Goal: Check status: Check status

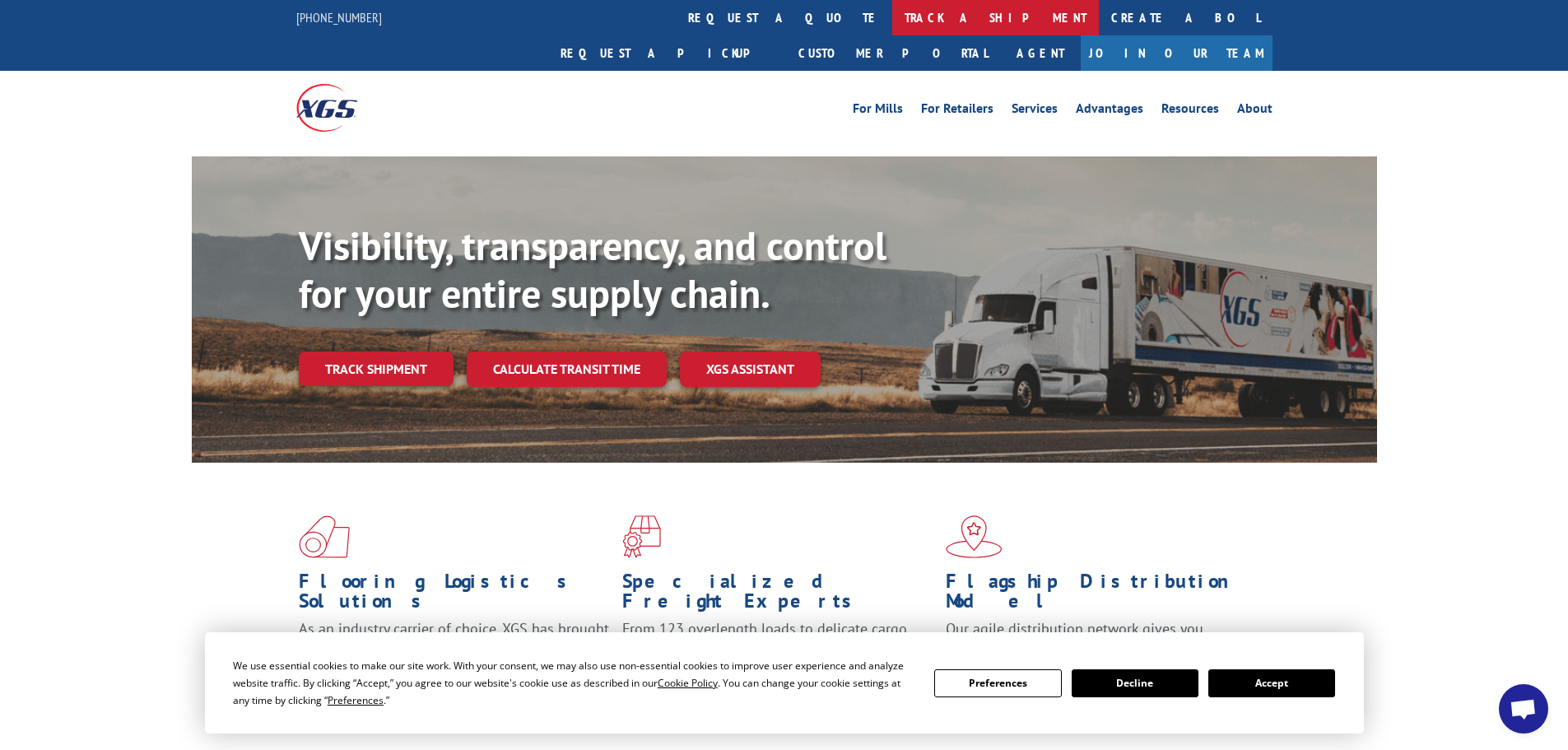
click at [892, 14] on link "track a shipment" at bounding box center [995, 17] width 206 height 35
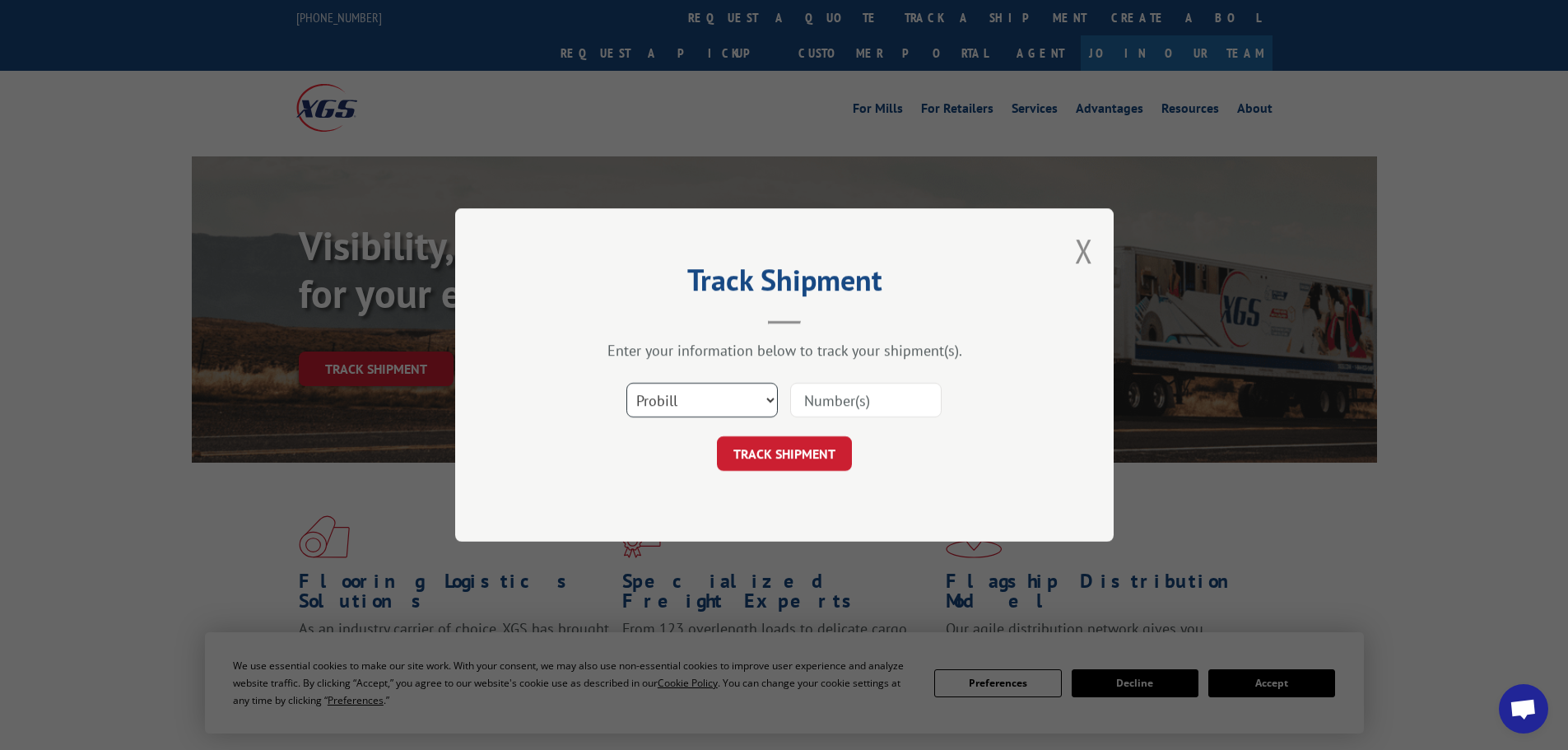
click at [686, 388] on select "Select category... Probill BOL PO" at bounding box center [701, 400] width 151 height 34
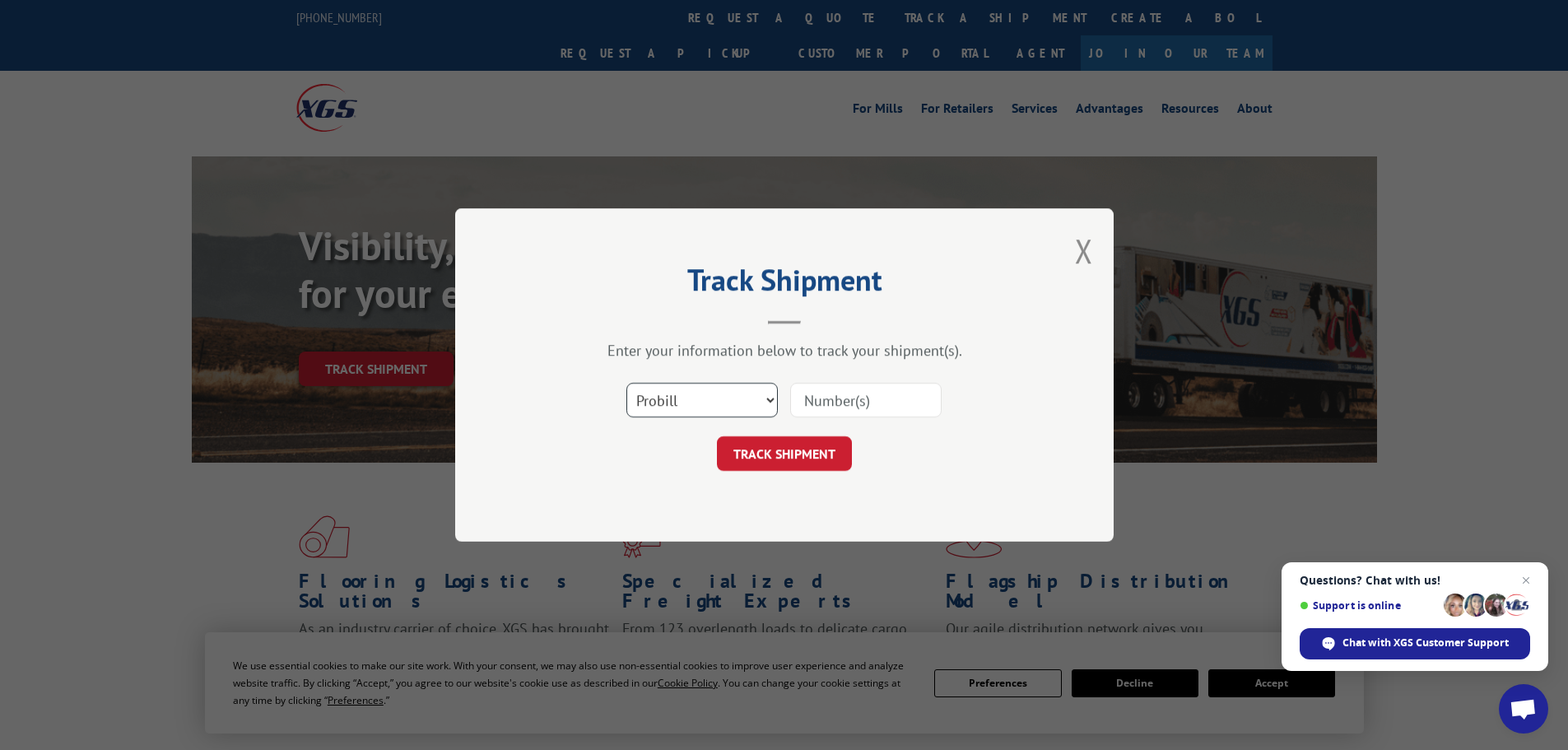
select select "po"
click at [626, 383] on select "Select category... Probill BOL PO" at bounding box center [701, 400] width 151 height 34
click at [827, 397] on input at bounding box center [865, 400] width 151 height 34
paste input "15529041"
type input "15529041"
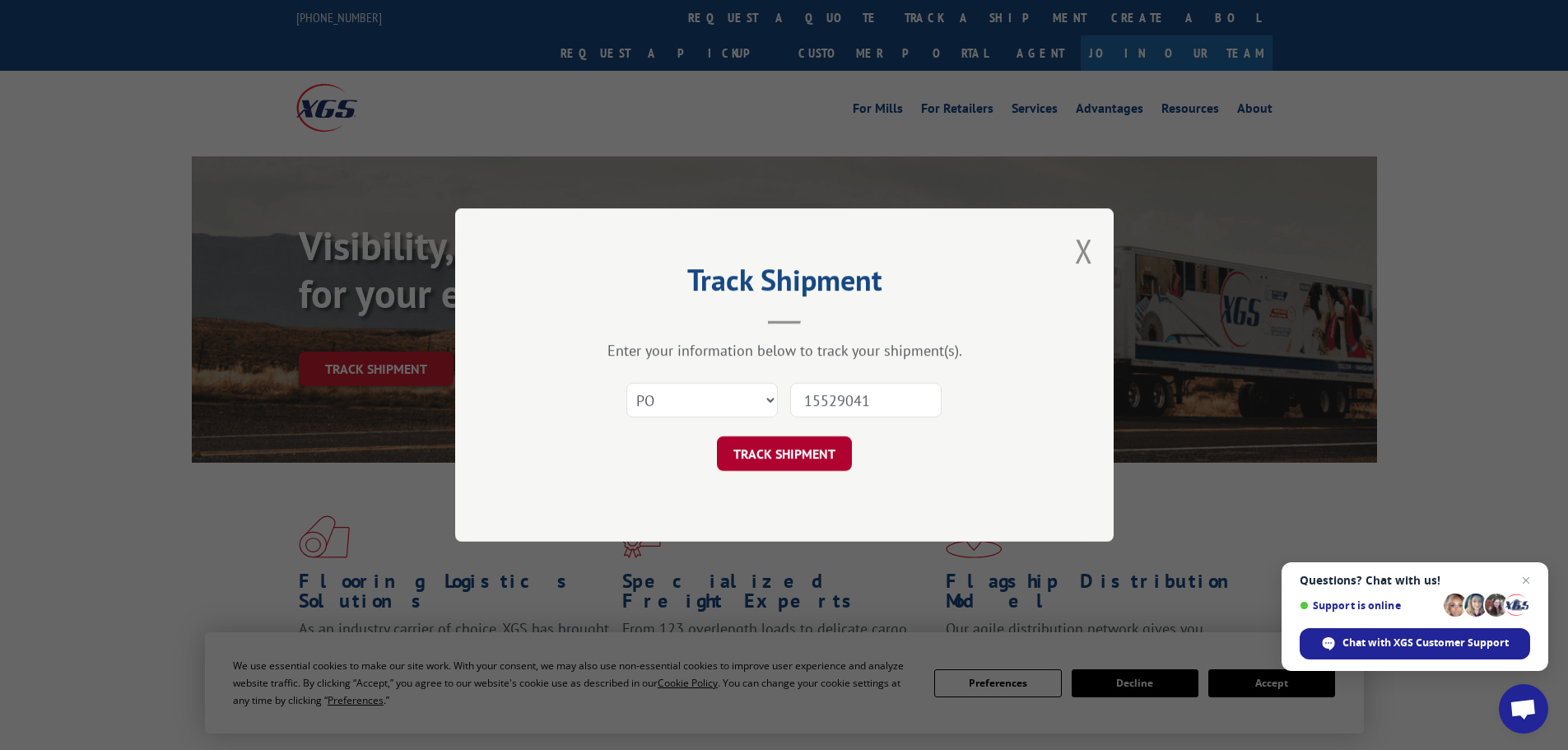
click at [798, 458] on button "TRACK SHIPMENT" at bounding box center [784, 453] width 135 height 34
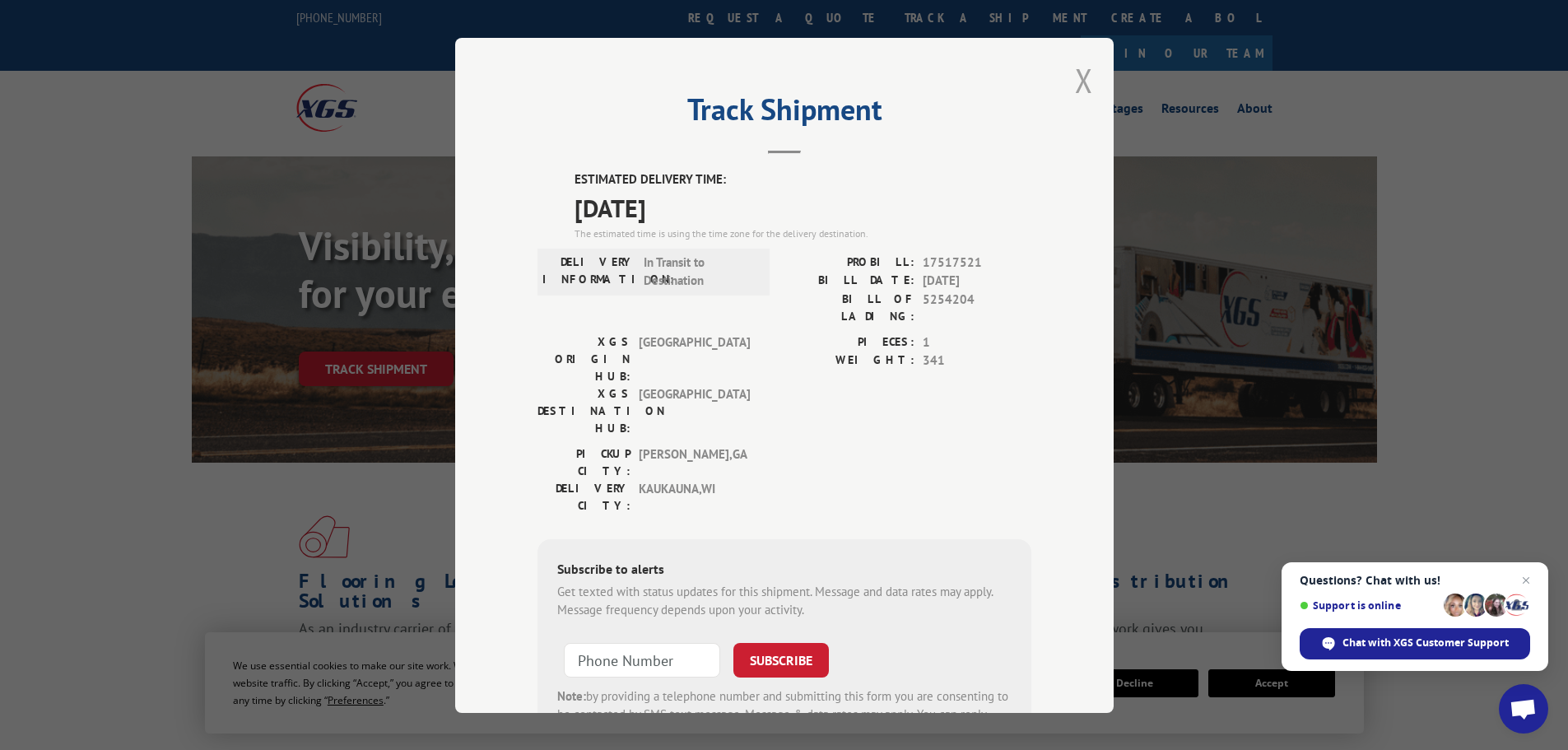
click at [1075, 82] on button "Close modal" at bounding box center [1084, 80] width 18 height 44
